Goal: Navigation & Orientation: Find specific page/section

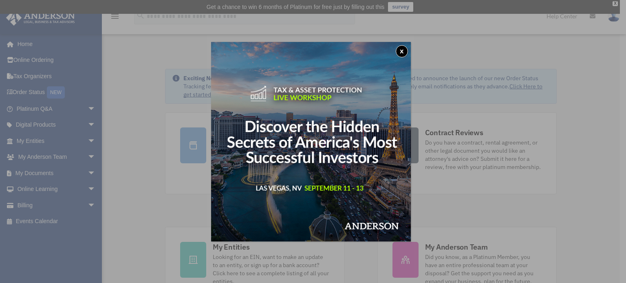
click at [404, 51] on button "x" at bounding box center [402, 51] width 12 height 12
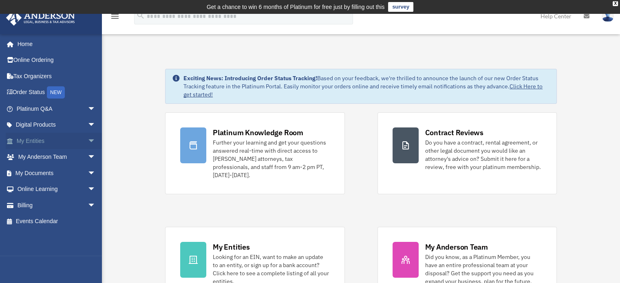
click at [88, 138] on span "arrow_drop_down" at bounding box center [96, 141] width 16 height 17
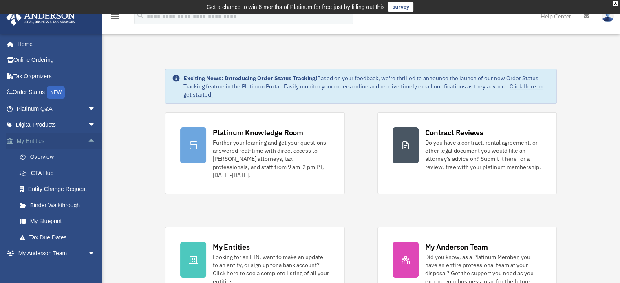
click at [88, 138] on span "arrow_drop_up" at bounding box center [96, 141] width 16 height 17
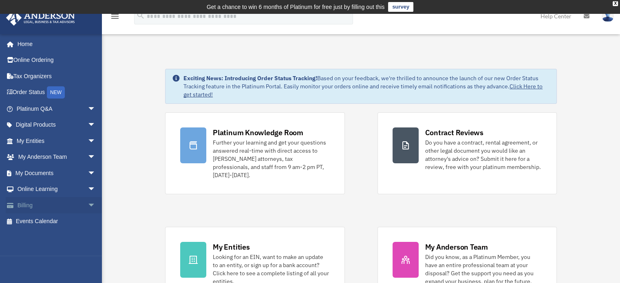
click at [88, 205] on span "arrow_drop_down" at bounding box center [96, 205] width 16 height 17
click at [60, 219] on link "$ Open Invoices" at bounding box center [59, 222] width 97 height 17
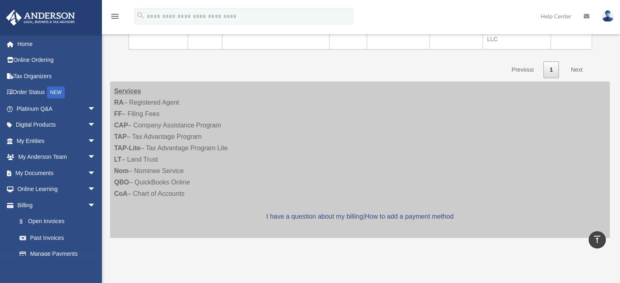
scroll to position [193, 0]
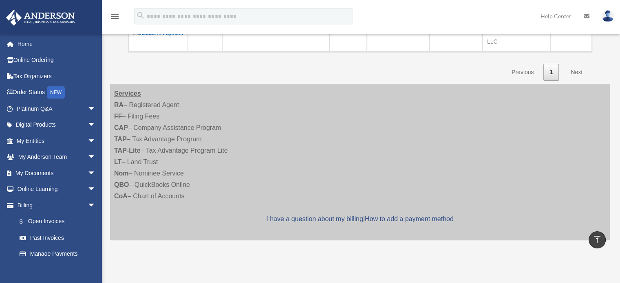
drag, startPoint x: 618, startPoint y: 113, endPoint x: 616, endPoint y: 84, distance: 28.2
click at [616, 84] on div "**********" at bounding box center [361, 59] width 518 height 406
click at [184, 128] on div "Services RA – Registered Agent FF – Filing Fees CAP – Company Assistance Progra…" at bounding box center [360, 162] width 500 height 157
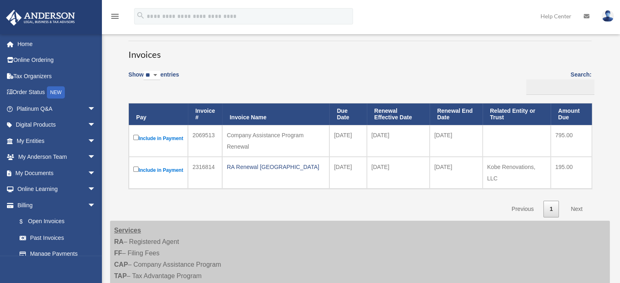
scroll to position [0, 0]
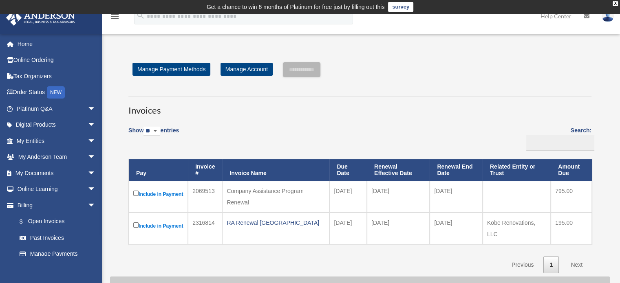
click at [598, 36] on div "Open Invoices tiramisusalon@gmail.com Sign Out tiramisusalon@gmail.com Home Onl…" at bounding box center [310, 247] width 620 height 466
click at [252, 68] on link "Manage Account" at bounding box center [247, 69] width 52 height 13
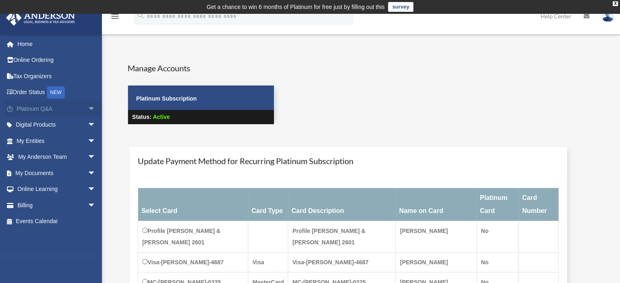
click at [39, 111] on link "Platinum Q&A arrow_drop_down" at bounding box center [57, 109] width 102 height 16
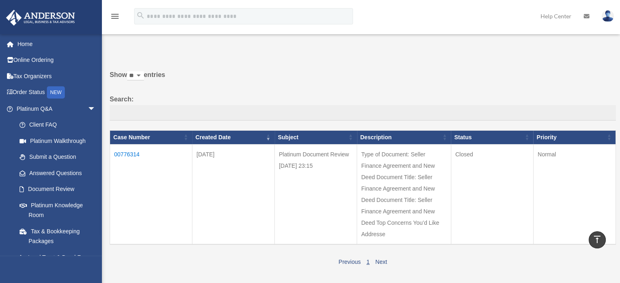
scroll to position [4, 0]
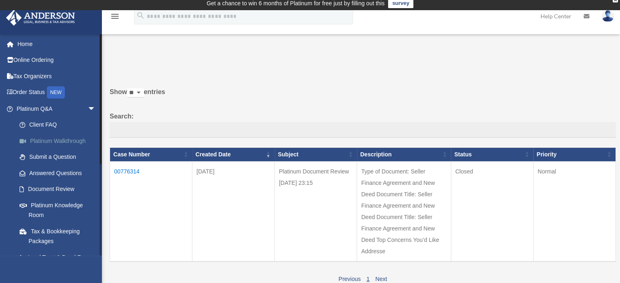
click at [55, 140] on link "Platinum Walkthrough" at bounding box center [59, 141] width 97 height 16
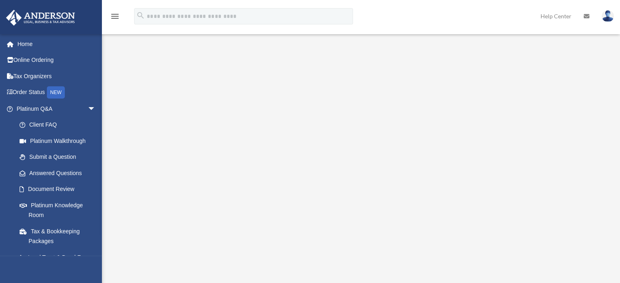
scroll to position [28, 0]
click at [37, 76] on link "Tax Organizers" at bounding box center [57, 76] width 102 height 16
click at [42, 63] on link "Online Ordering" at bounding box center [57, 60] width 102 height 16
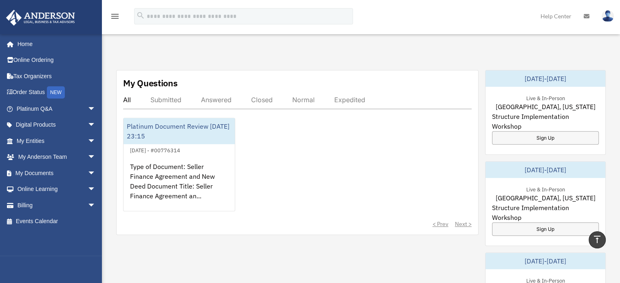
scroll to position [289, 0]
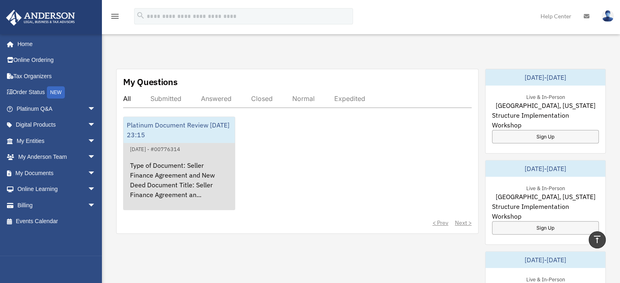
click at [172, 155] on div "Type of Document: Seller Finance Agreement and New Deed Document Title: Seller …" at bounding box center [179, 186] width 111 height 64
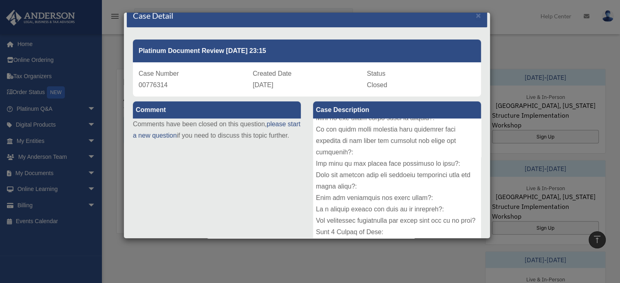
scroll to position [0, 0]
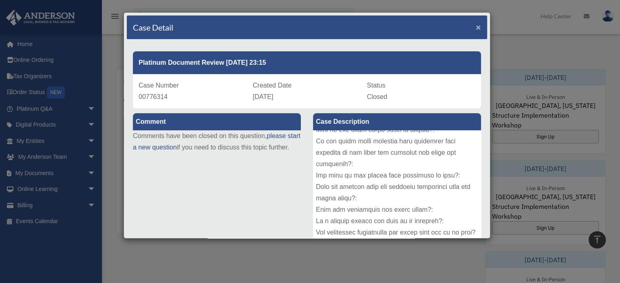
click at [476, 28] on span "×" at bounding box center [478, 26] width 5 height 9
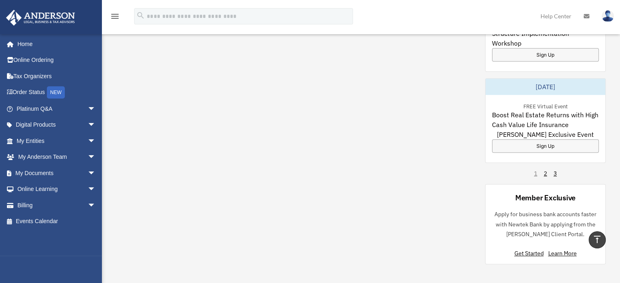
scroll to position [550, 0]
